Goal: Transaction & Acquisition: Purchase product/service

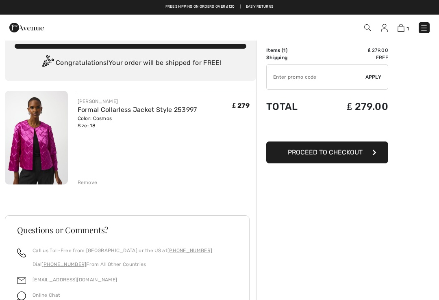
scroll to position [15, 0]
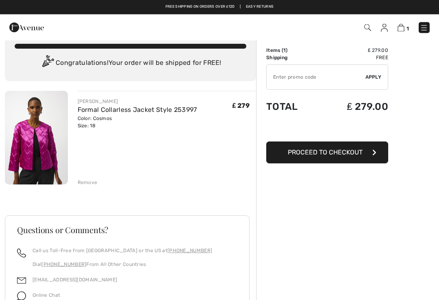
click at [354, 159] on button "Proceed to Checkout" at bounding box center [327, 153] width 122 height 22
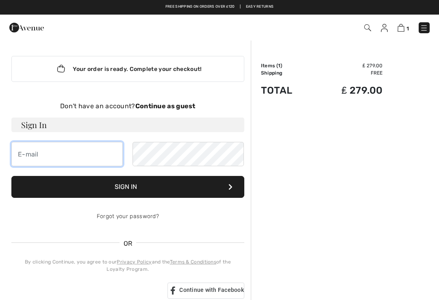
click at [47, 159] on input "email" at bounding box center [66, 154] width 111 height 24
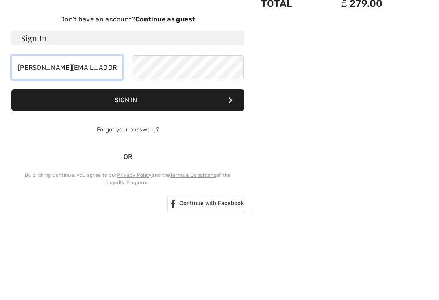
type input "[PERSON_NAME][EMAIL_ADDRESS][DOMAIN_NAME]"
click at [132, 176] on button "Sign In" at bounding box center [127, 187] width 233 height 22
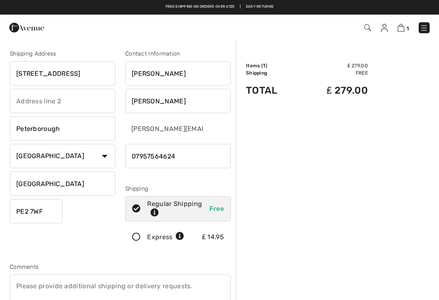
click at [91, 73] on input "18 Wakerley Drive" at bounding box center [63, 73] width 106 height 24
type input "1"
click at [50, 101] on input "text" at bounding box center [63, 101] width 106 height 24
type input "34 Yarwells Headland"
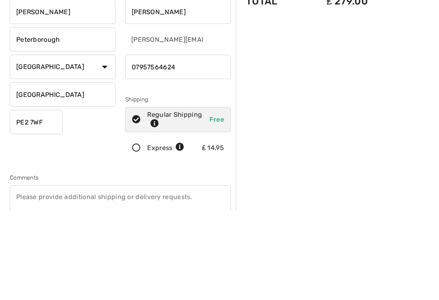
click at [54, 199] on input "PE2 7WF" at bounding box center [36, 211] width 53 height 24
type input "[PERSON_NAME]"
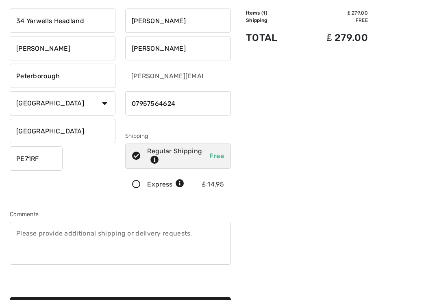
scroll to position [54, 0]
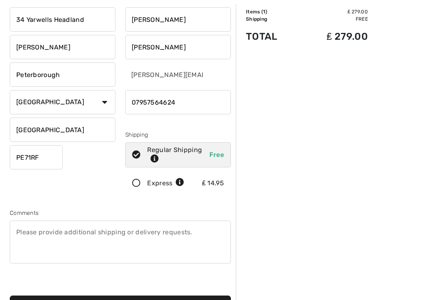
type input "PE71RF"
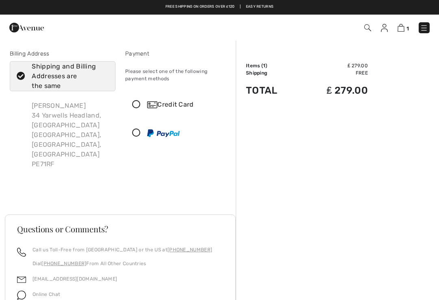
click at [138, 104] on icon at bounding box center [136, 105] width 22 height 9
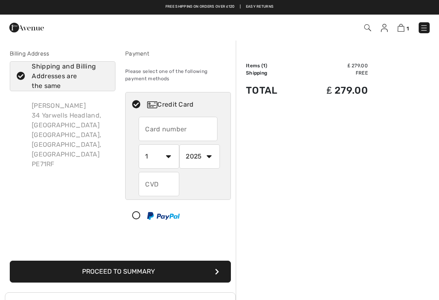
click at [165, 135] on input "text" at bounding box center [177, 129] width 79 height 24
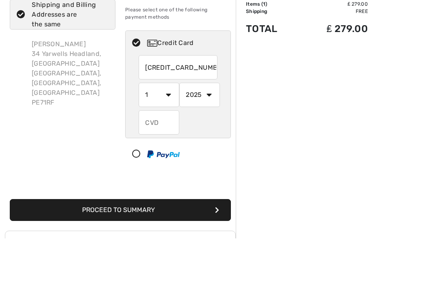
type input "4546384863542305"
click at [170, 145] on select "1 2 3 4 5 6 7 8 9 10 11 12" at bounding box center [158, 157] width 41 height 24
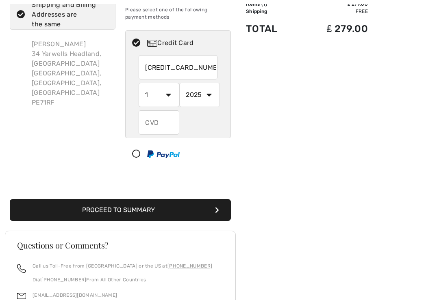
select select "8"
click at [208, 96] on select "2025 2026 2027 2028 2029 2030 2031 2032 2033 2034 2035" at bounding box center [199, 95] width 41 height 24
select select "2029"
click at [162, 127] on input "text" at bounding box center [158, 122] width 41 height 24
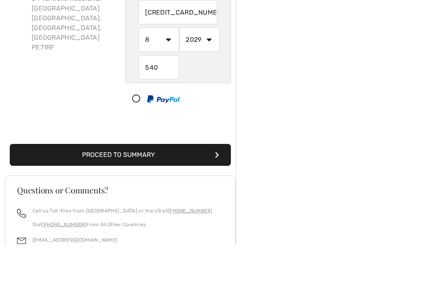
scroll to position [117, 0]
type input "540"
click at [176, 155] on button "Proceed to Summary" at bounding box center [120, 155] width 221 height 22
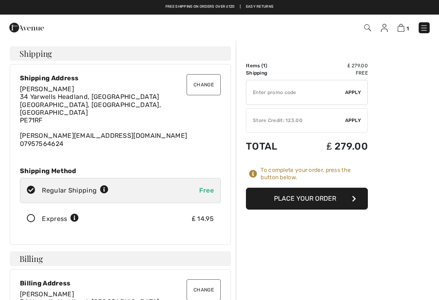
click at [352, 124] on div "✔ Store Credit: 123.00 Apply Remove" at bounding box center [307, 120] width 122 height 24
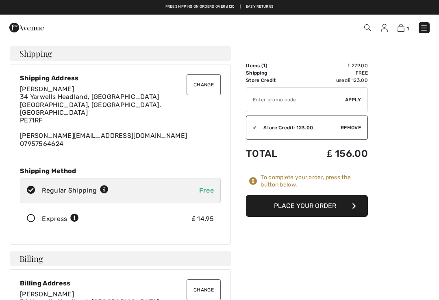
click at [323, 205] on button "Place Your Order" at bounding box center [307, 206] width 122 height 22
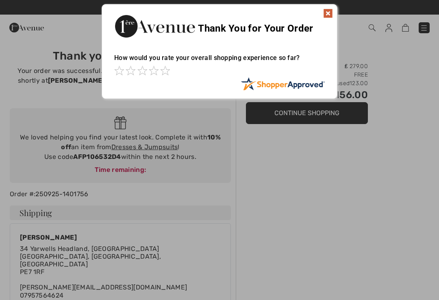
click at [326, 15] on img at bounding box center [328, 14] width 10 height 10
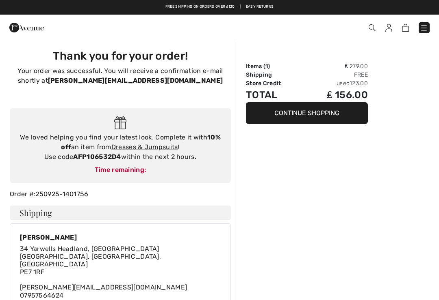
click at [319, 112] on button "Continue Shopping" at bounding box center [307, 113] width 122 height 22
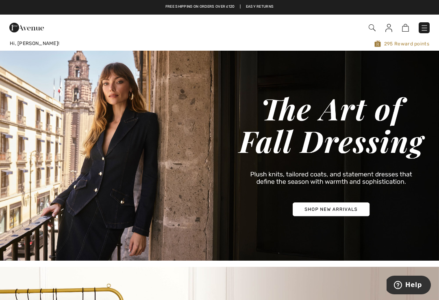
click at [426, 32] on img at bounding box center [424, 28] width 8 height 8
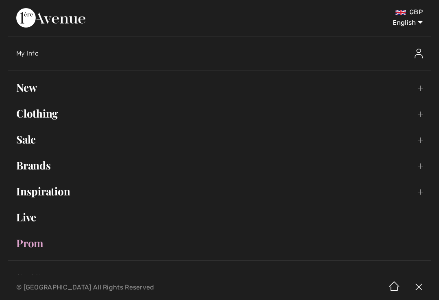
click at [45, 118] on link "Clothing Toggle submenu" at bounding box center [219, 114] width 422 height 18
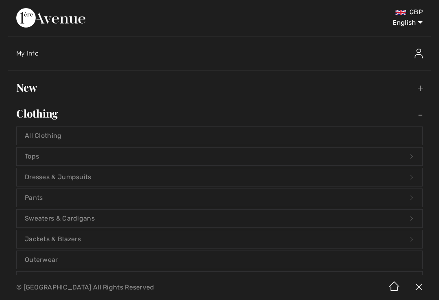
click at [236, 43] on div "My Info" at bounding box center [223, 54] width 414 height 26
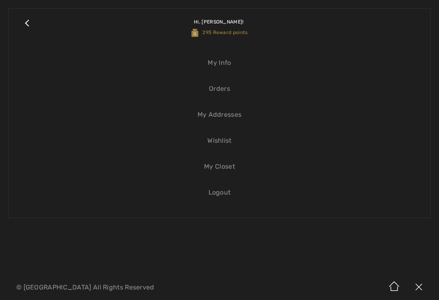
click at [28, 24] on link "Close submenu" at bounding box center [27, 27] width 20 height 21
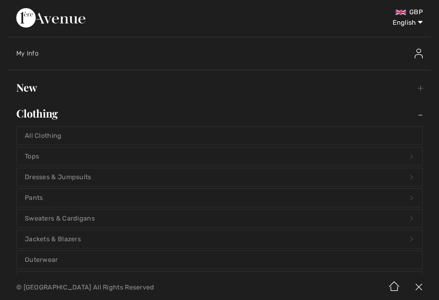
click at [47, 264] on link "Outerwear" at bounding box center [219, 260] width 405 height 18
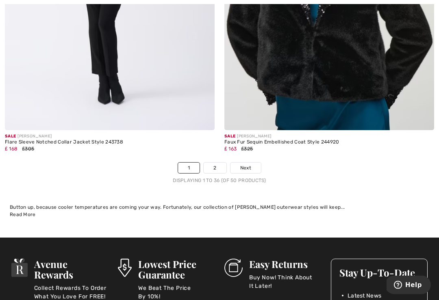
scroll to position [6449, 0]
click at [251, 163] on link "Next" at bounding box center [245, 168] width 30 height 11
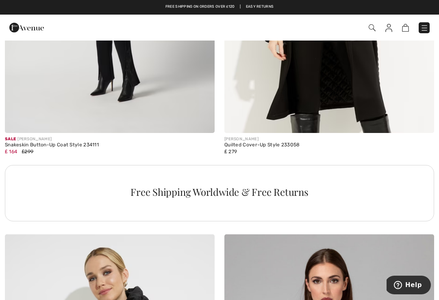
scroll to position [2031, 0]
click at [426, 24] on img at bounding box center [424, 28] width 8 height 8
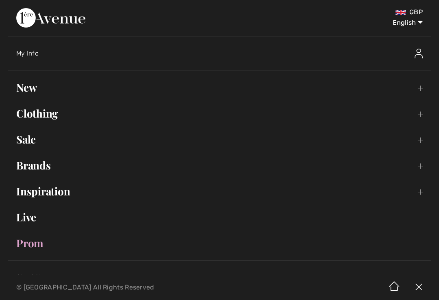
click at [29, 146] on link "Sale Toggle submenu" at bounding box center [219, 140] width 422 height 18
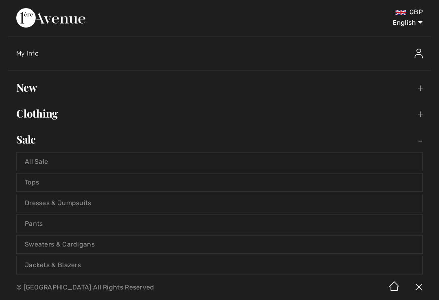
click at [40, 188] on link "Tops" at bounding box center [219, 183] width 405 height 18
click at [32, 185] on link "Tops" at bounding box center [219, 183] width 405 height 18
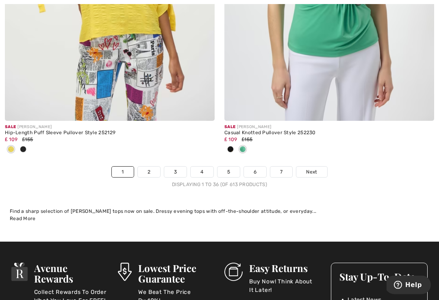
scroll to position [6458, 0]
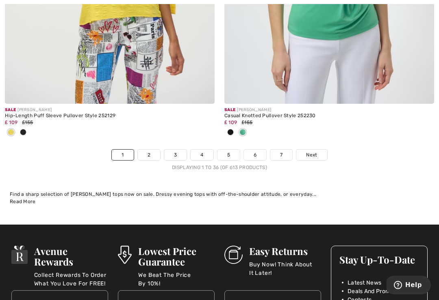
click at [317, 151] on span "Next" at bounding box center [311, 154] width 11 height 7
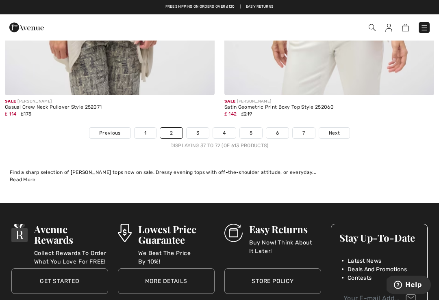
scroll to position [6475, 0]
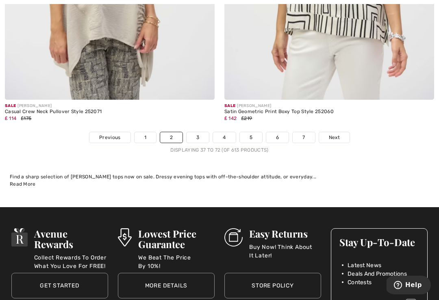
click at [344, 132] on link "Next" at bounding box center [334, 137] width 30 height 11
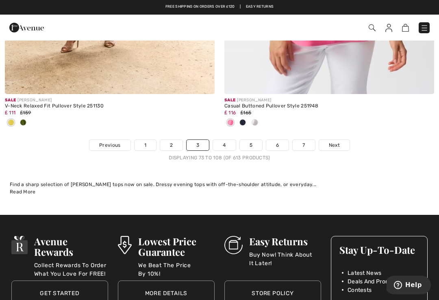
scroll to position [6522, 0]
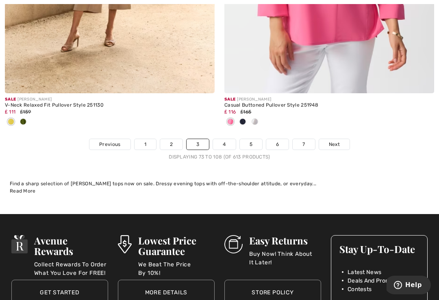
click at [338, 141] on span "Next" at bounding box center [333, 144] width 11 height 7
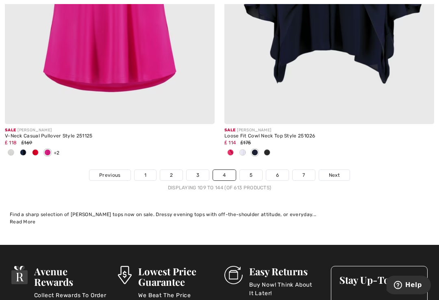
scroll to position [6466, 0]
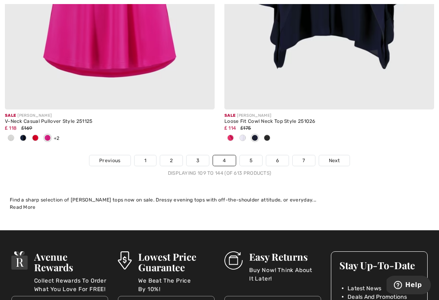
click at [337, 157] on span "Next" at bounding box center [333, 160] width 11 height 7
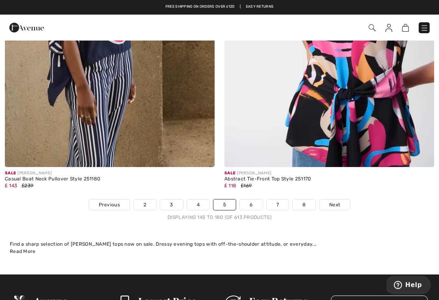
scroll to position [6395, 0]
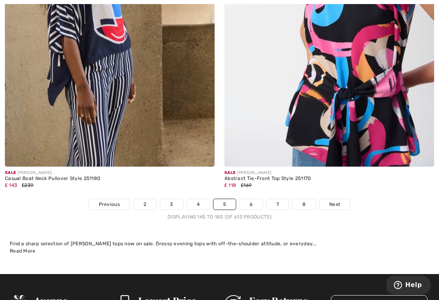
click at [256, 199] on link "6" at bounding box center [251, 204] width 22 height 11
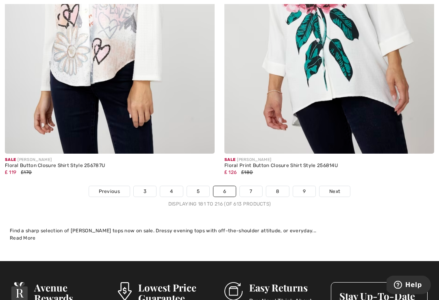
scroll to position [6341, 0]
click at [338, 186] on link "Next" at bounding box center [334, 191] width 30 height 11
click at [337, 188] on span "Next" at bounding box center [334, 191] width 11 height 7
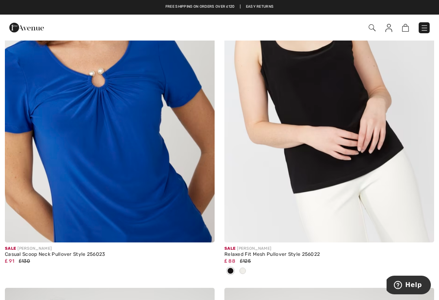
scroll to position [3411, 0]
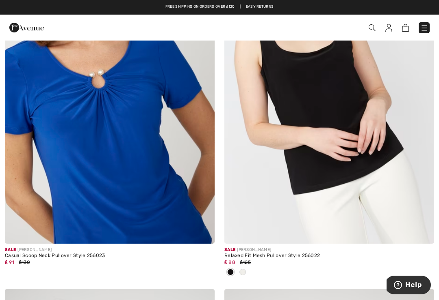
click at [143, 171] on img at bounding box center [110, 87] width 210 height 314
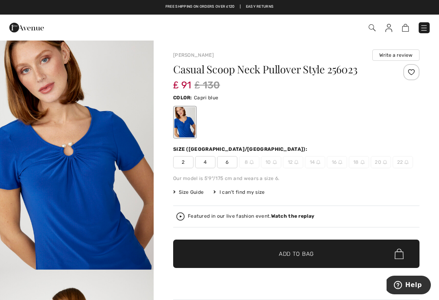
click at [391, 31] on img at bounding box center [388, 28] width 7 height 8
click at [387, 31] on img at bounding box center [388, 28] width 7 height 8
click at [390, 31] on img at bounding box center [388, 28] width 7 height 8
click at [390, 30] on img at bounding box center [388, 28] width 7 height 8
click at [388, 32] on img at bounding box center [388, 28] width 7 height 8
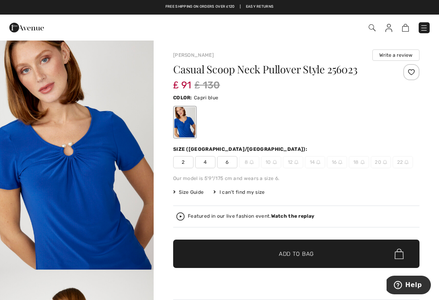
click at [391, 30] on img at bounding box center [388, 28] width 7 height 8
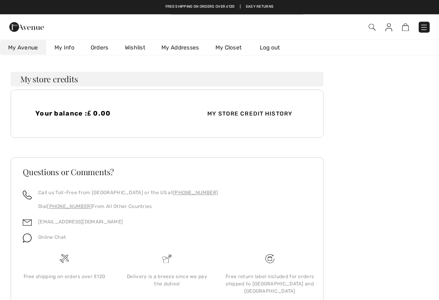
scroll to position [190, 0]
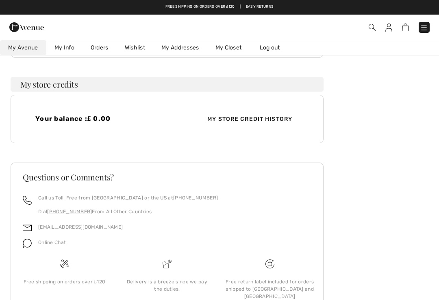
click at [274, 47] on link "Log out" at bounding box center [273, 47] width 45 height 15
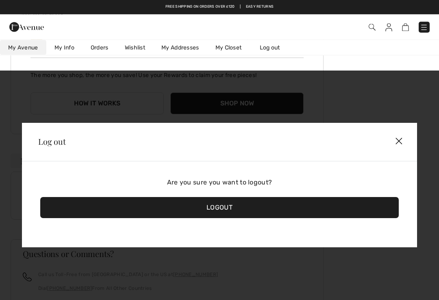
scroll to position [0, 0]
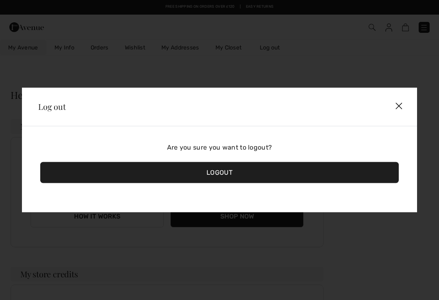
click at [223, 178] on div "Logout" at bounding box center [219, 172] width 358 height 21
